Goal: Check status: Check status

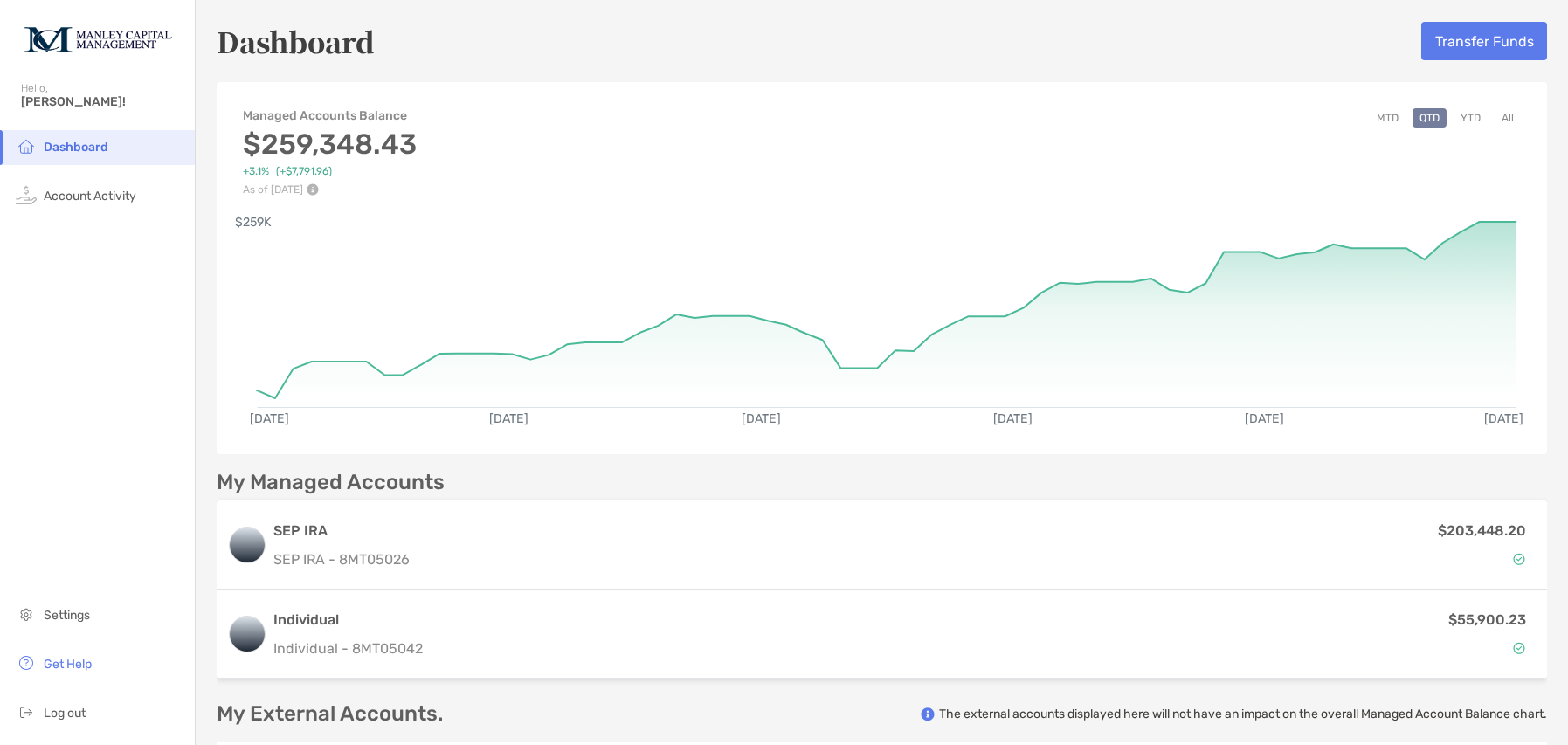
drag, startPoint x: 1551, startPoint y: 82, endPoint x: 1541, endPoint y: 208, distance: 126.4
click at [1541, 208] on div "Dashboard Transfer Funds Managed Accounts Balance $259,348.43 +3.1% ( +$7,791.9…" at bounding box center [881, 425] width 1372 height 850
click at [1501, 223] on rect at bounding box center [886, 306] width 1259 height 168
click at [1496, 120] on button "All" at bounding box center [1507, 117] width 26 height 19
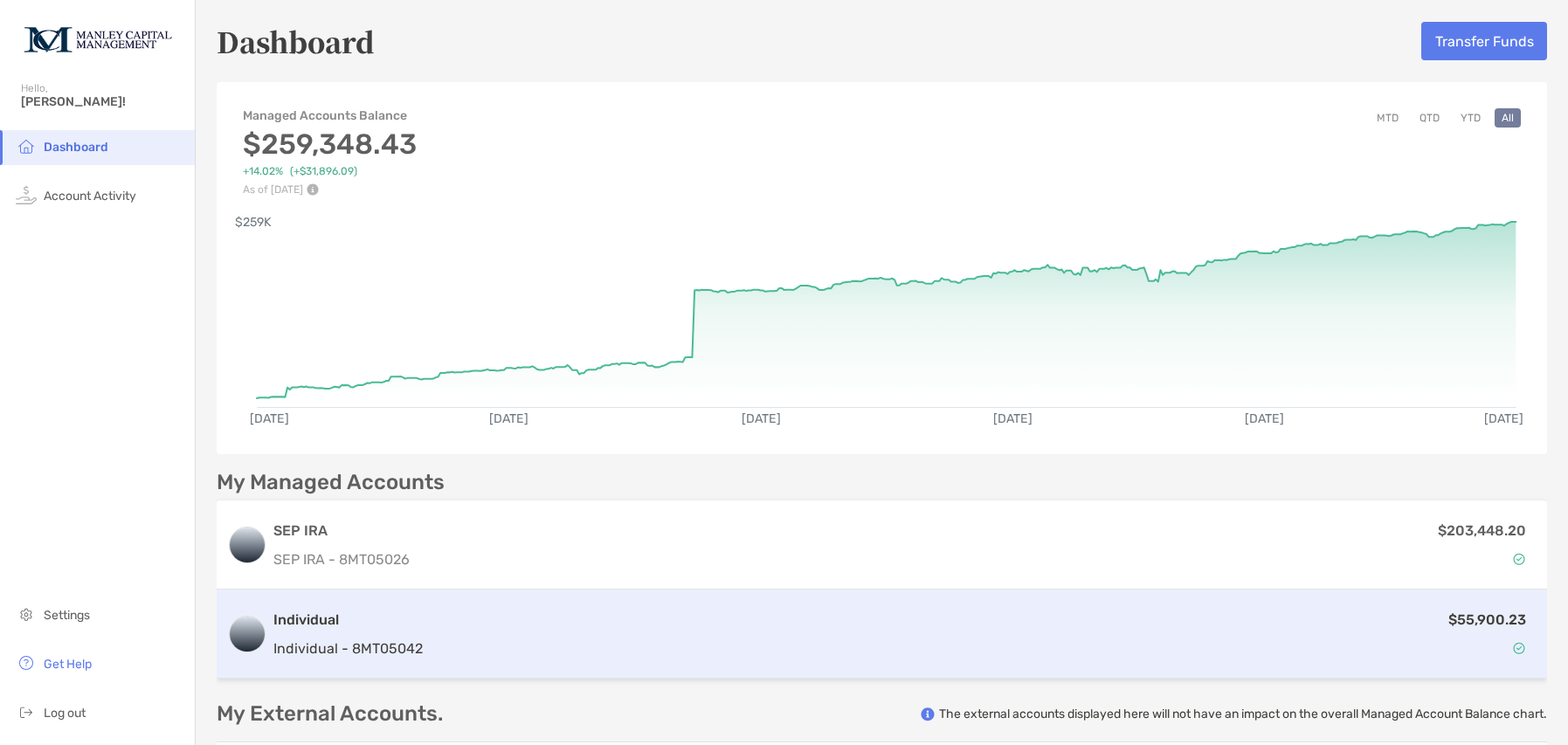
click at [754, 637] on div "$55,900.23" at bounding box center [982, 633] width 1107 height 51
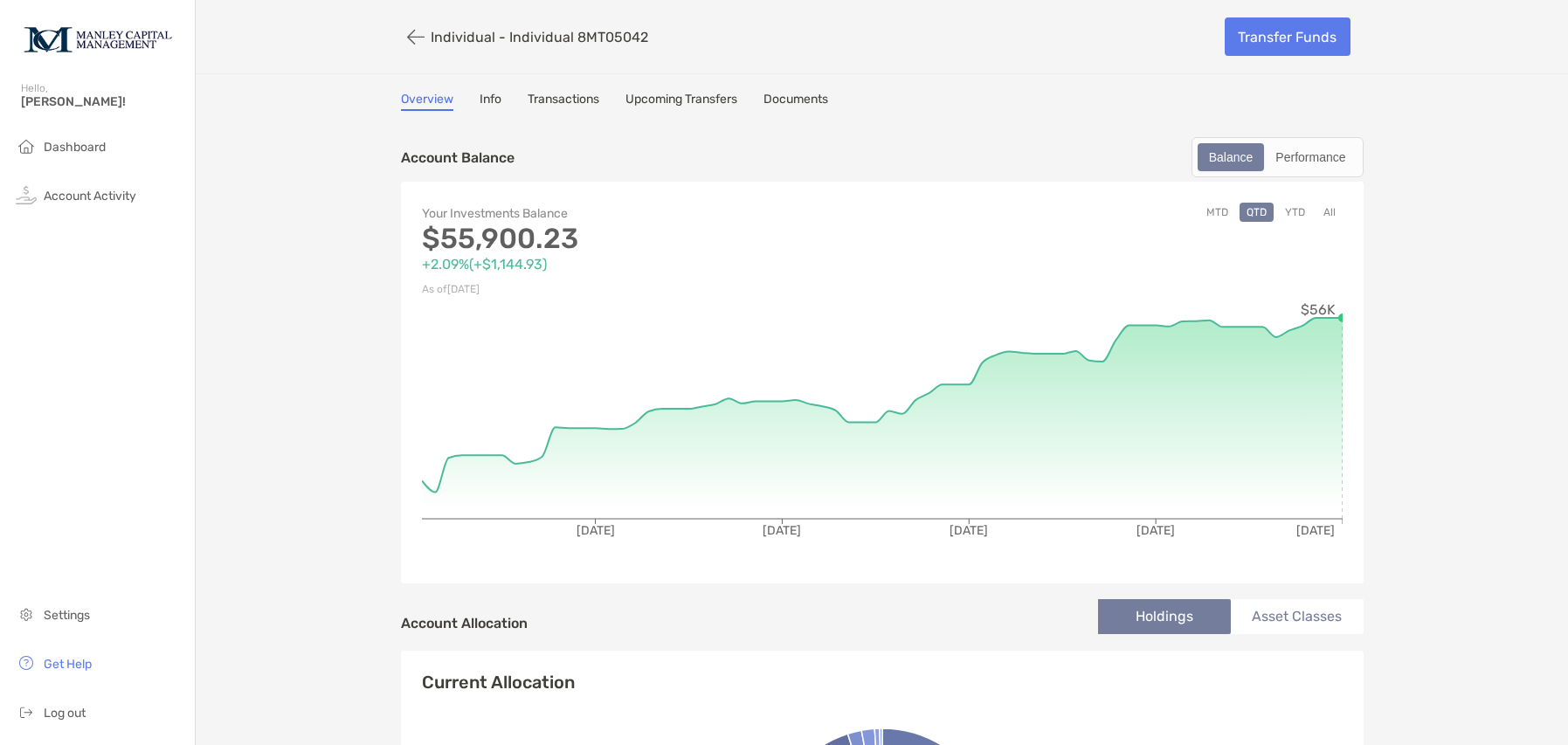
click at [1323, 212] on button "All" at bounding box center [1329, 211] width 26 height 19
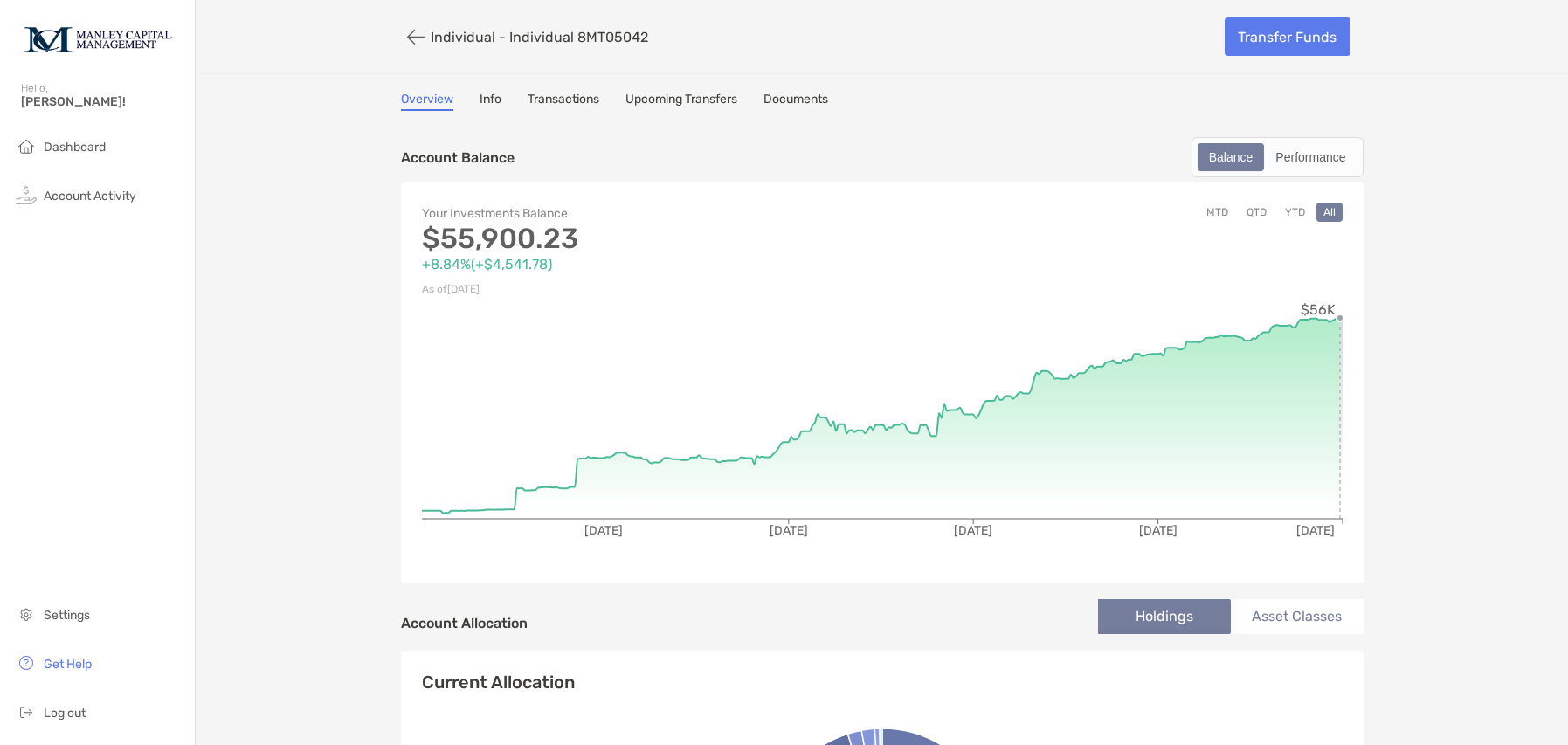
click at [1336, 320] on circle at bounding box center [1339, 317] width 7 height 7
click at [1340, 318] on div "Your Investments Balance $55,900.23 +8.84% ( +$4,541.78 ) As of [DATE] MTD QTD …" at bounding box center [882, 382] width 963 height 402
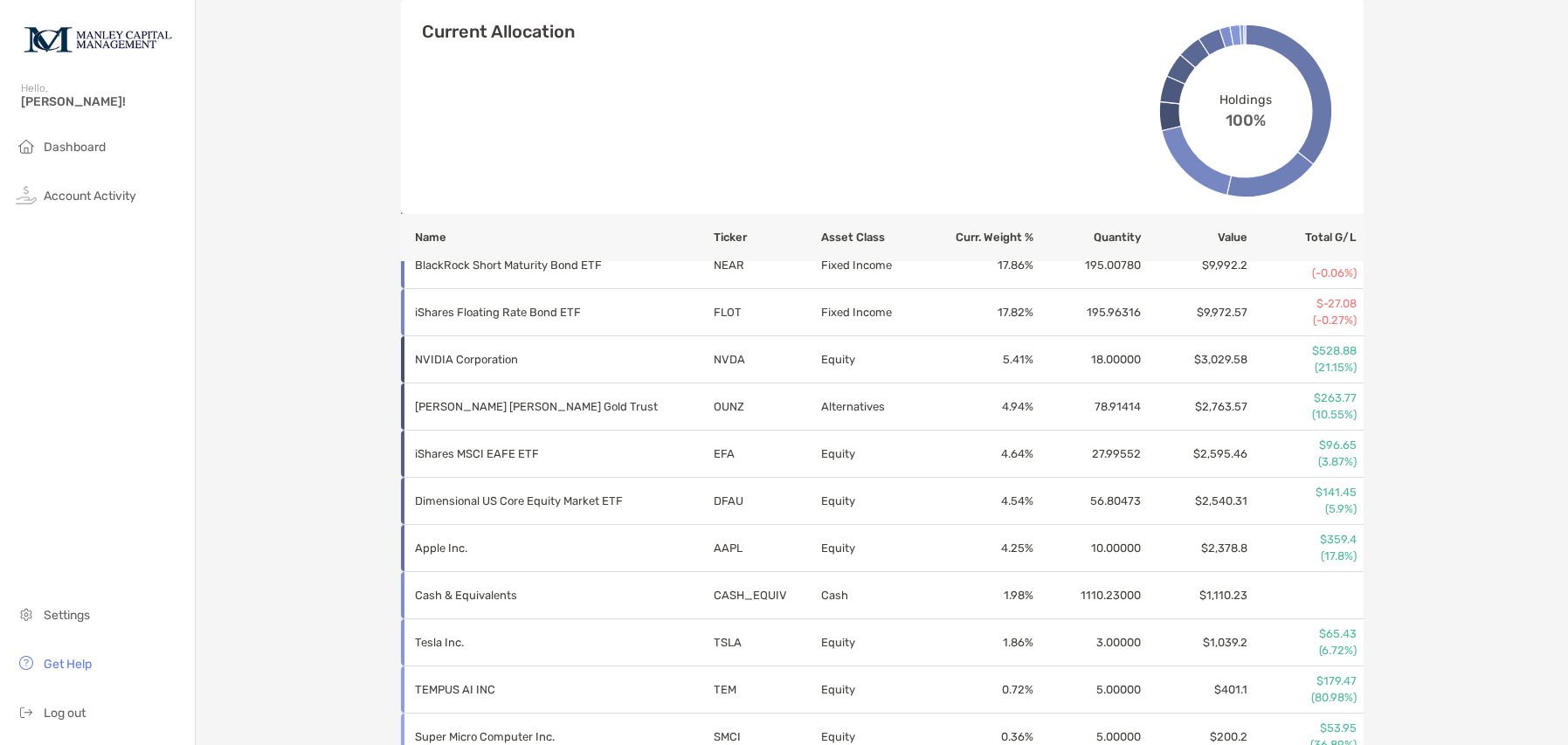
scroll to position [699, 0]
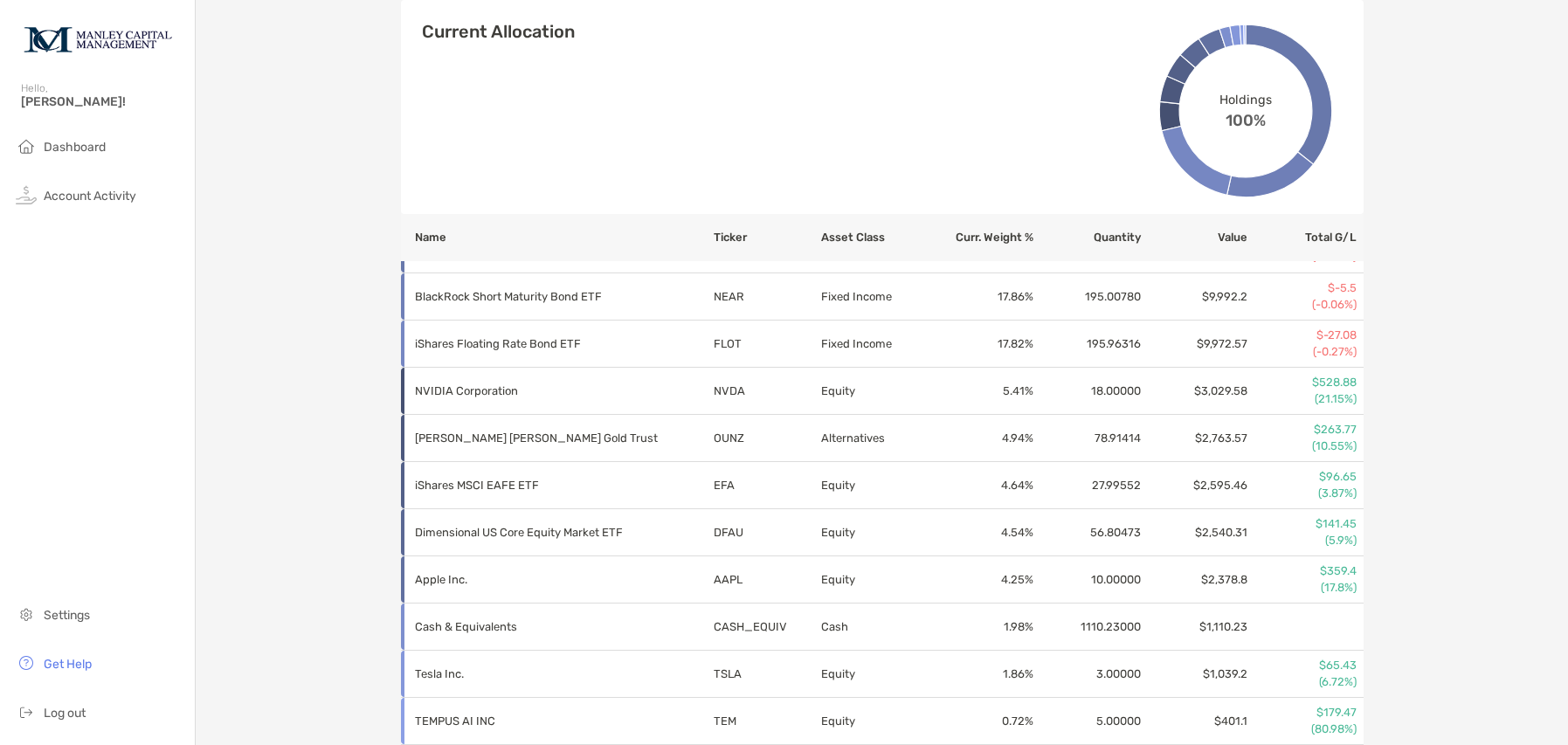
drag, startPoint x: 1560, startPoint y: 53, endPoint x: 1484, endPoint y: 523, distance: 476.1
click at [1484, 523] on div "Individual - Individual 8MT05042 Transfer Funds Overview Info Transactions Upco…" at bounding box center [881, 46] width 1372 height 1491
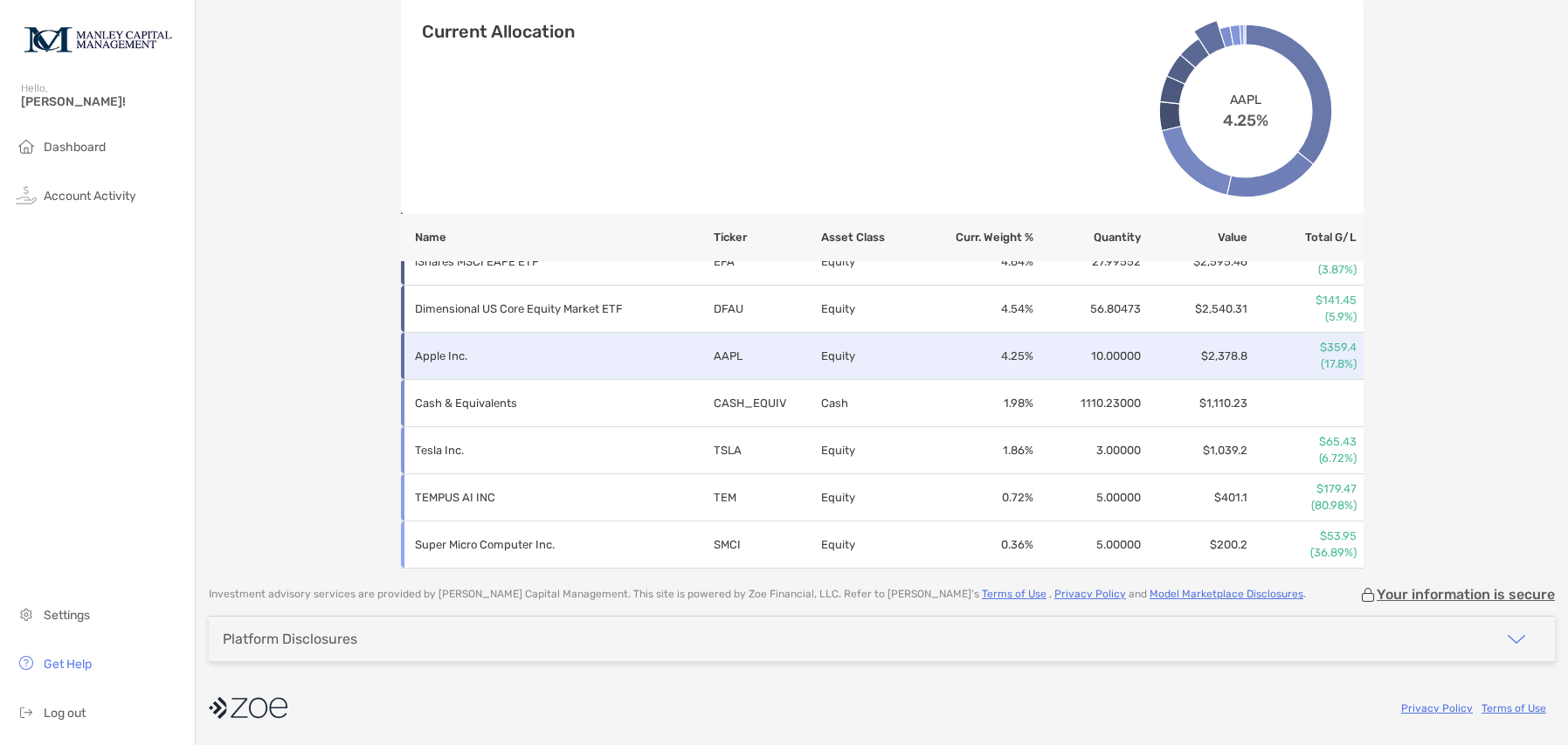
click at [671, 367] on td "Apple Inc." at bounding box center [557, 356] width 312 height 48
click at [783, 358] on td "AAPL" at bounding box center [766, 356] width 107 height 48
click at [466, 368] on td "Apple Inc." at bounding box center [557, 356] width 312 height 48
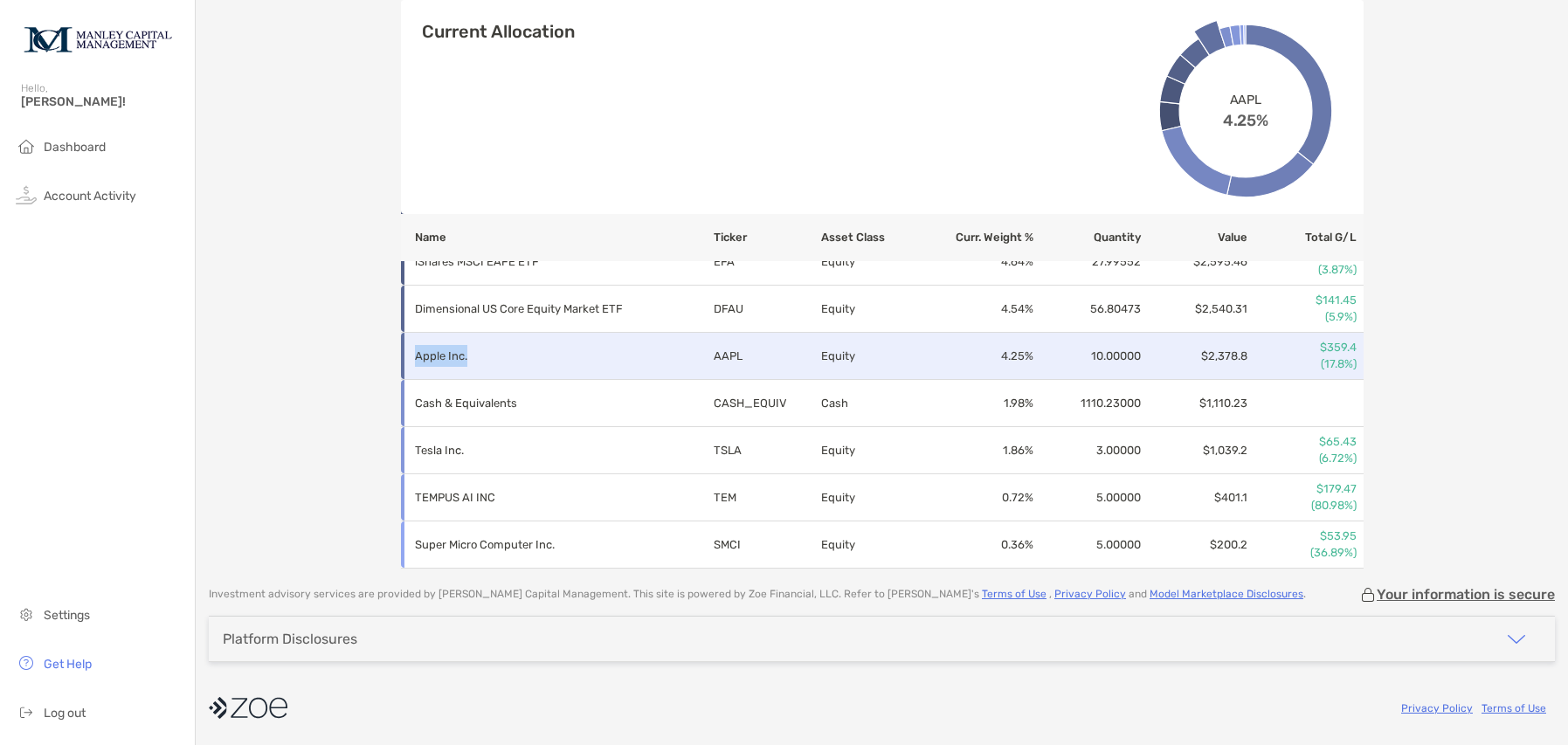
click at [466, 368] on td "Apple Inc." at bounding box center [557, 356] width 312 height 48
click at [527, 368] on td "Apple Inc." at bounding box center [557, 356] width 312 height 48
click at [528, 368] on td "Apple Inc." at bounding box center [557, 356] width 312 height 48
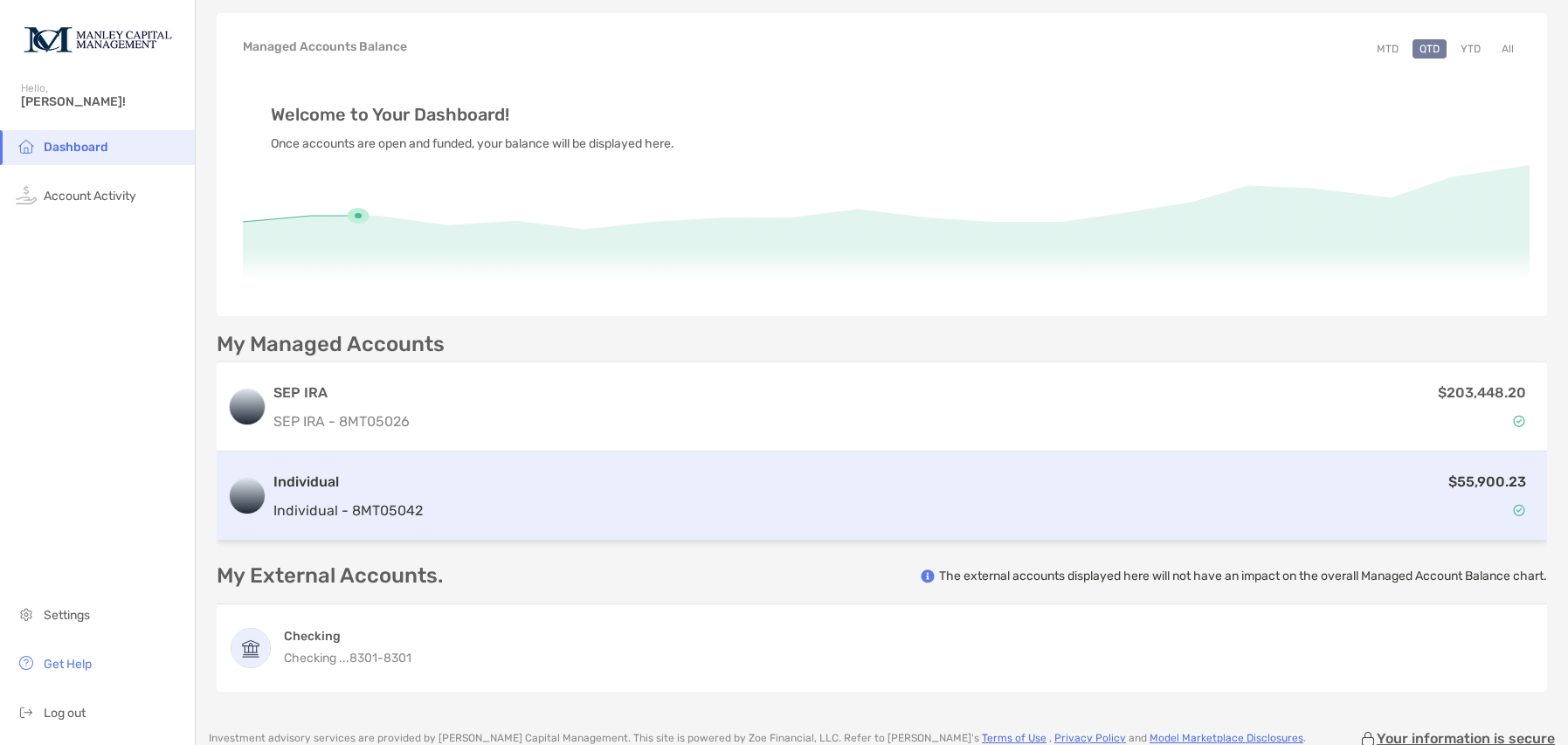
scroll to position [213, 0]
